Goal: Information Seeking & Learning: Learn about a topic

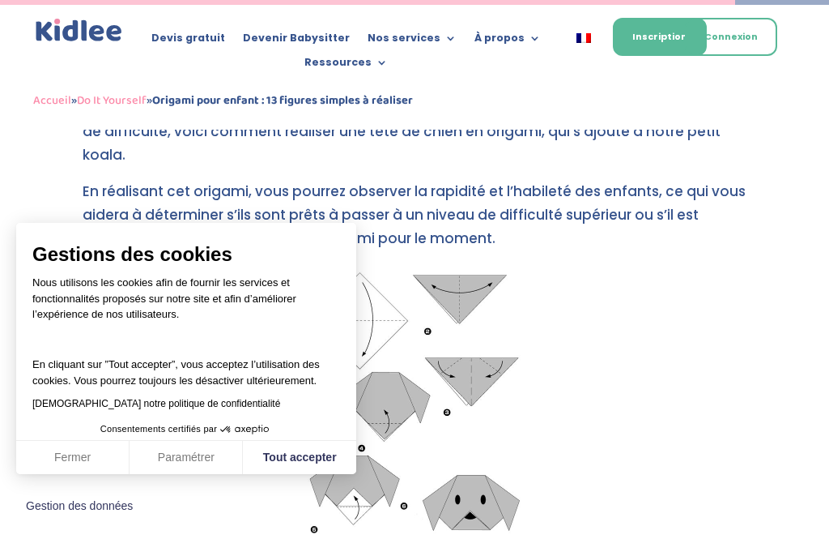
scroll to position [5386, 0]
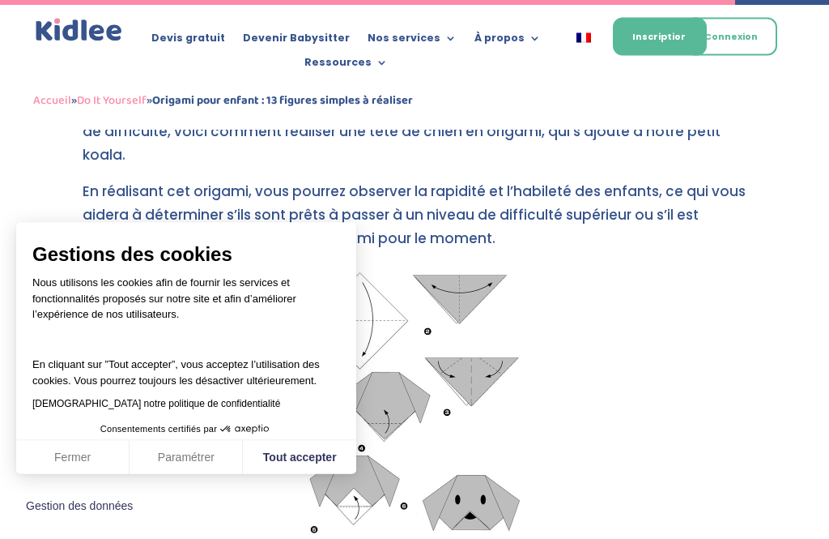
click at [279, 475] on button "Tout accepter" at bounding box center [299, 458] width 113 height 34
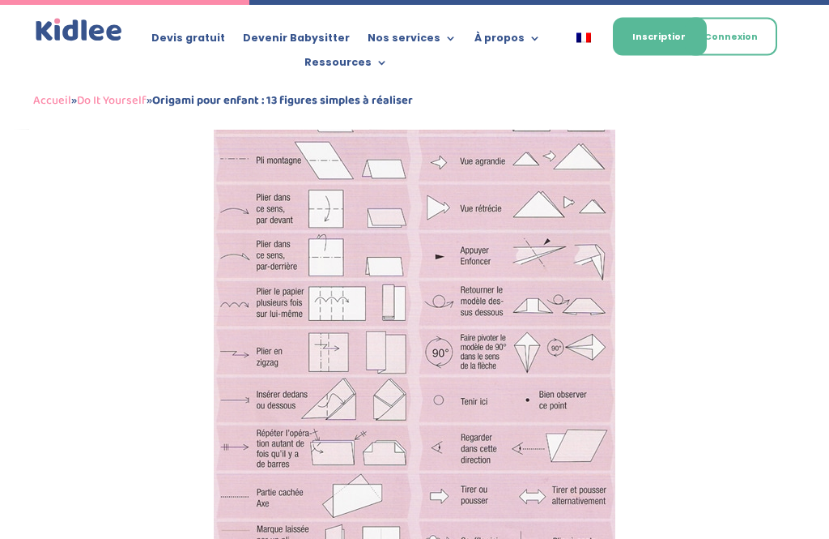
scroll to position [1825, 0]
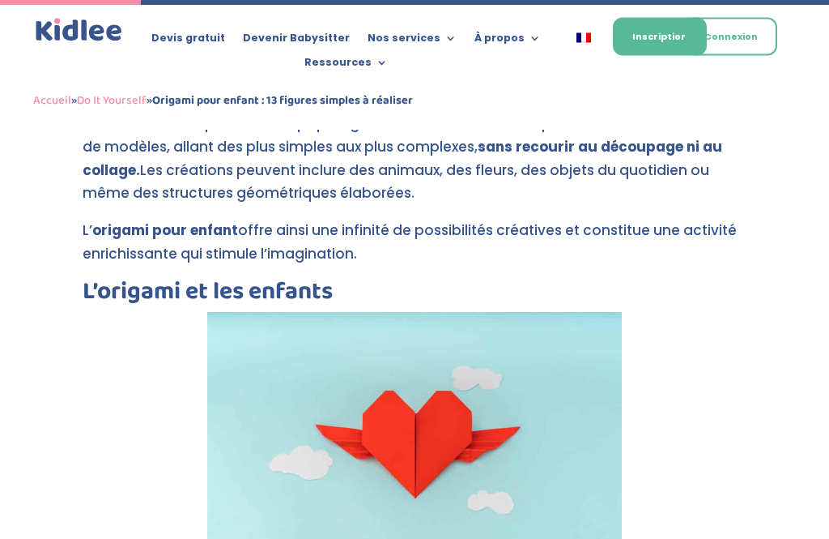
click at [542, 428] on img at bounding box center [414, 446] width 415 height 266
click at [546, 449] on img at bounding box center [414, 445] width 415 height 266
click at [471, 422] on img at bounding box center [414, 445] width 415 height 266
click at [471, 411] on img at bounding box center [414, 445] width 415 height 266
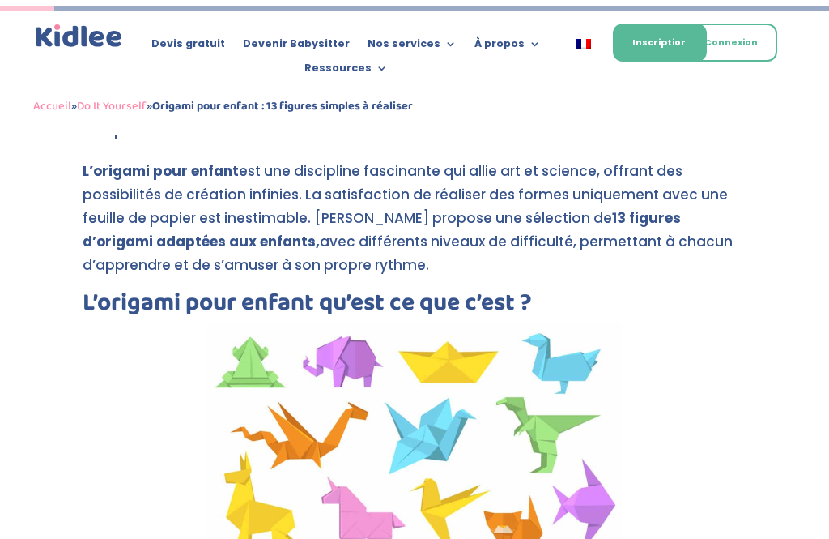
scroll to position [392, 0]
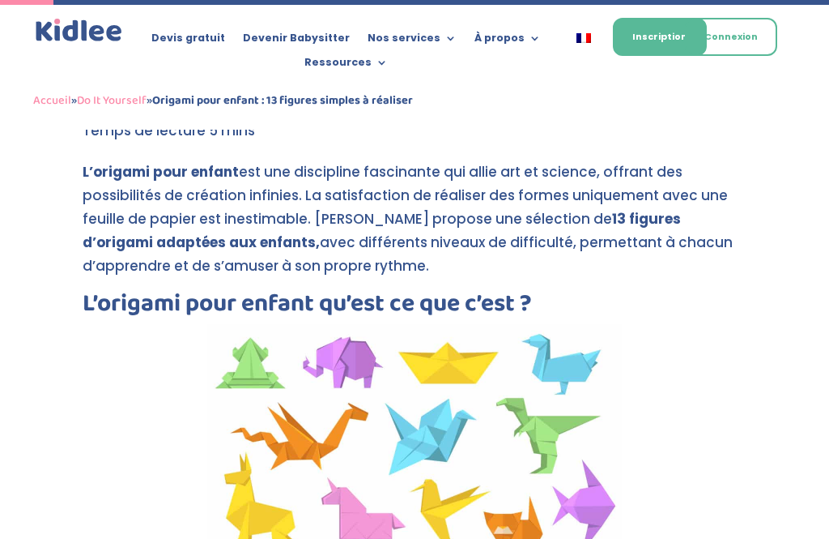
click at [463, 424] on img at bounding box center [414, 446] width 415 height 244
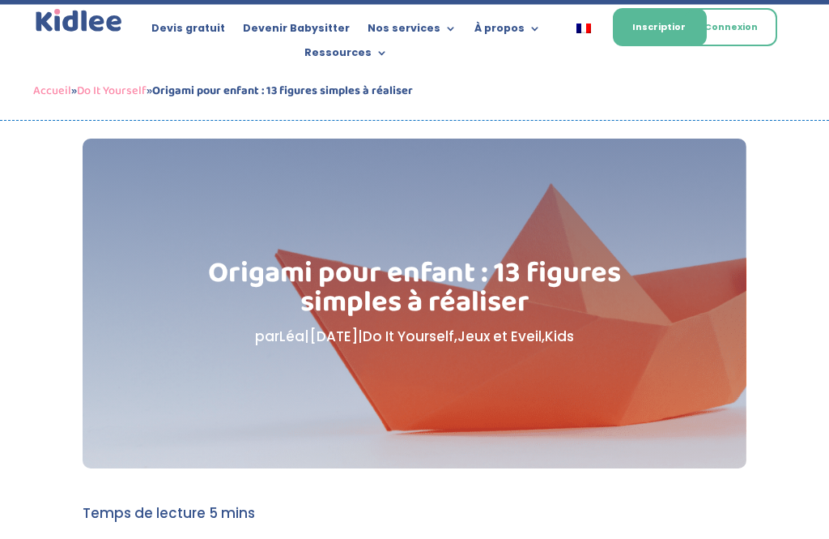
scroll to position [0, 0]
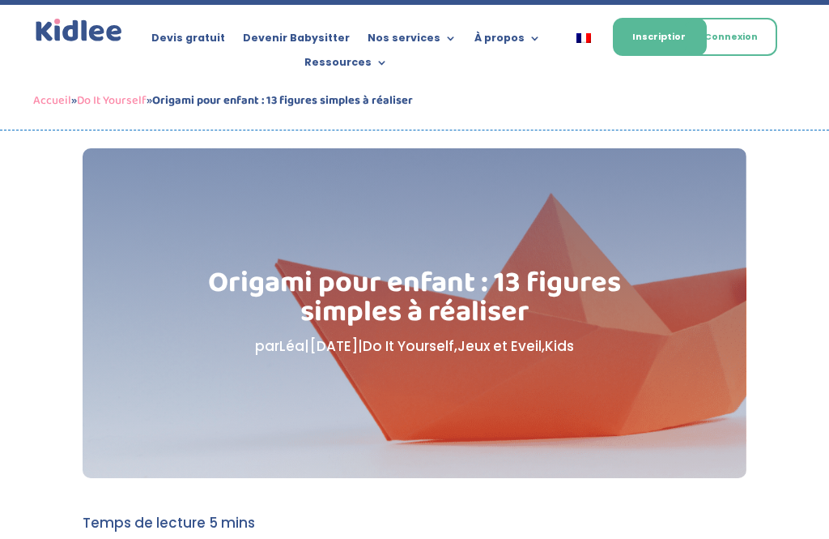
click at [477, 224] on div "Origami pour enfant : 13 figures simples à réaliser par [PERSON_NAME] | [DATE] …" at bounding box center [414, 313] width 663 height 330
click at [504, 318] on h1 "Origami pour enfant : 13 figures simples à réaliser" at bounding box center [414, 301] width 516 height 66
click at [194, 19] on div "Devis gratuit Devenir Babysitter Nos services Garde ludique Aide aux devoirs La…" at bounding box center [345, 36] width 397 height 43
click at [204, 22] on div "Devis gratuit Devenir Babysitter Nos services Garde ludique Aide aux devoirs La…" at bounding box center [345, 36] width 397 height 43
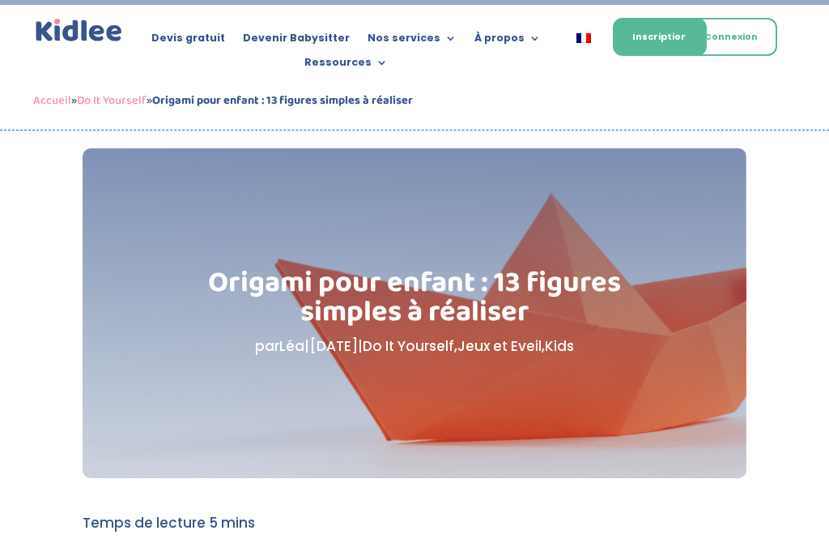
click at [760, 31] on link "Connexion" at bounding box center [731, 37] width 92 height 38
